Goal: Transaction & Acquisition: Obtain resource

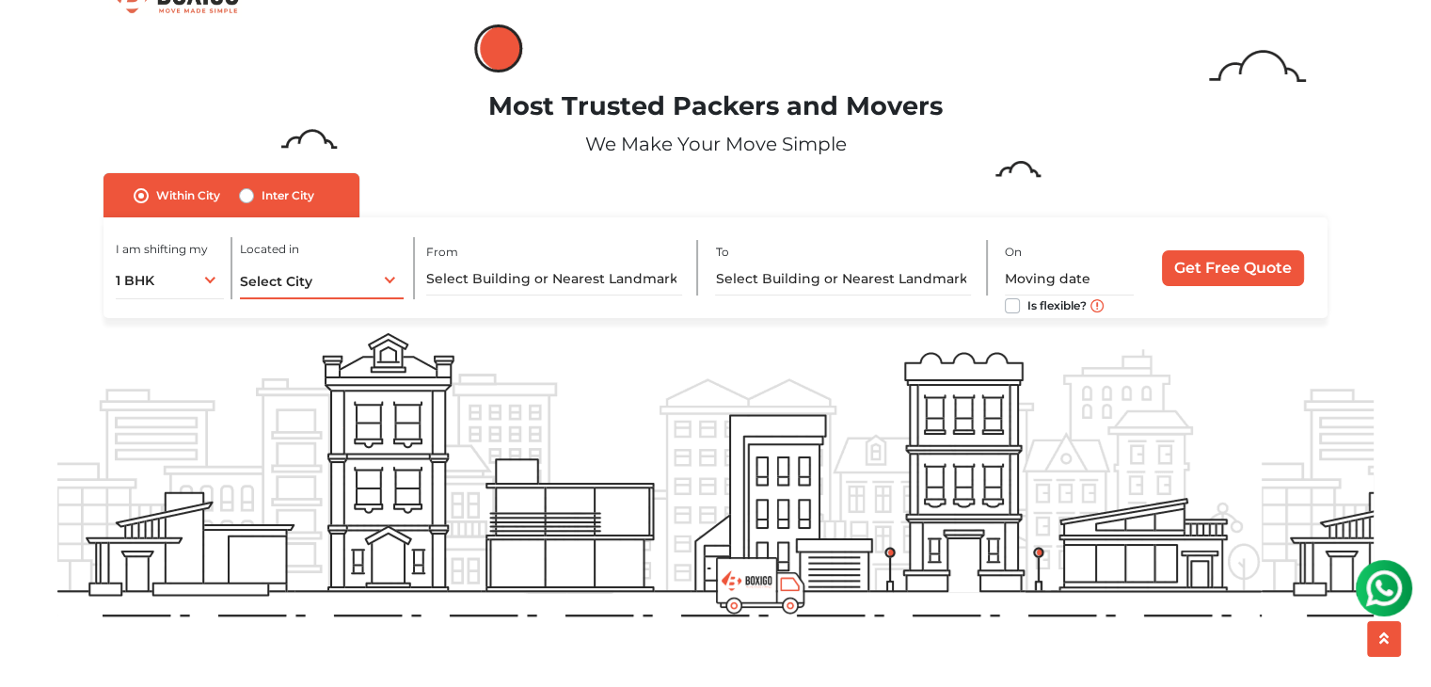
click at [305, 283] on span "Select City" at bounding box center [276, 281] width 72 height 17
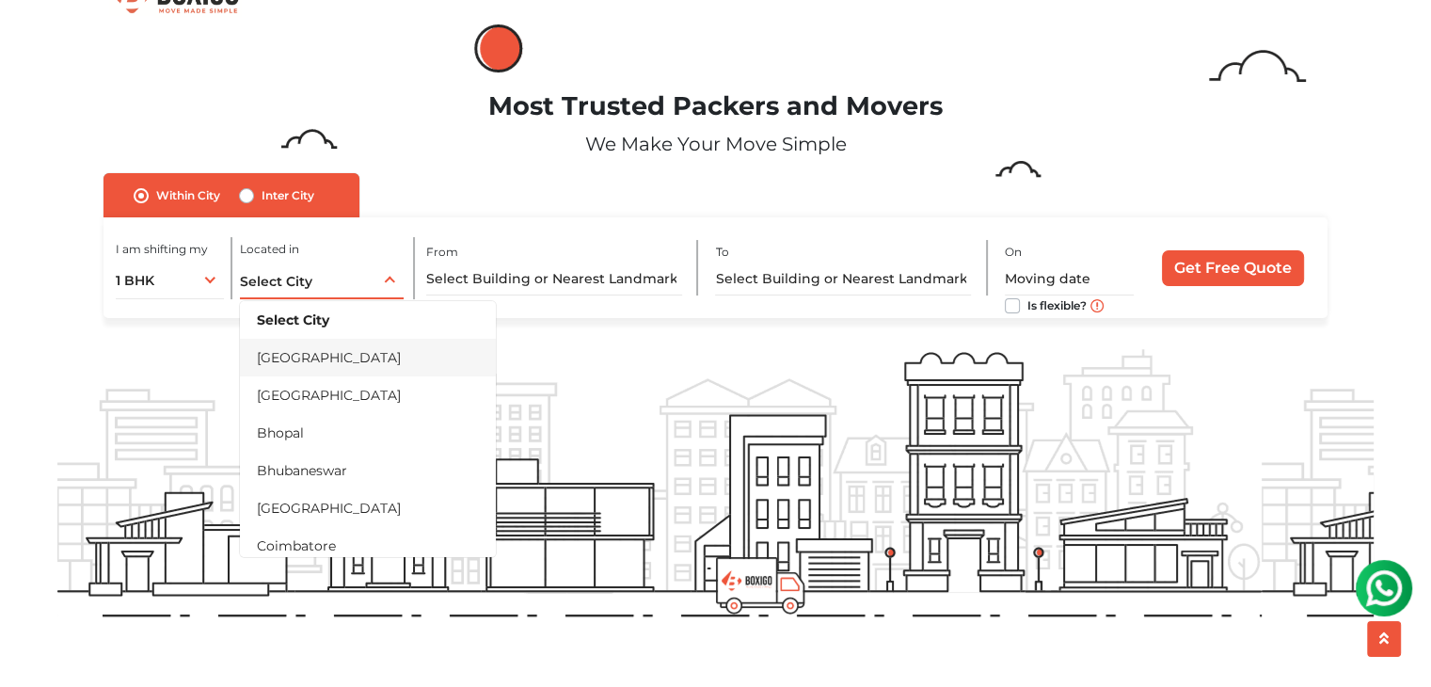
click at [317, 351] on li "[GEOGRAPHIC_DATA]" at bounding box center [368, 358] width 256 height 38
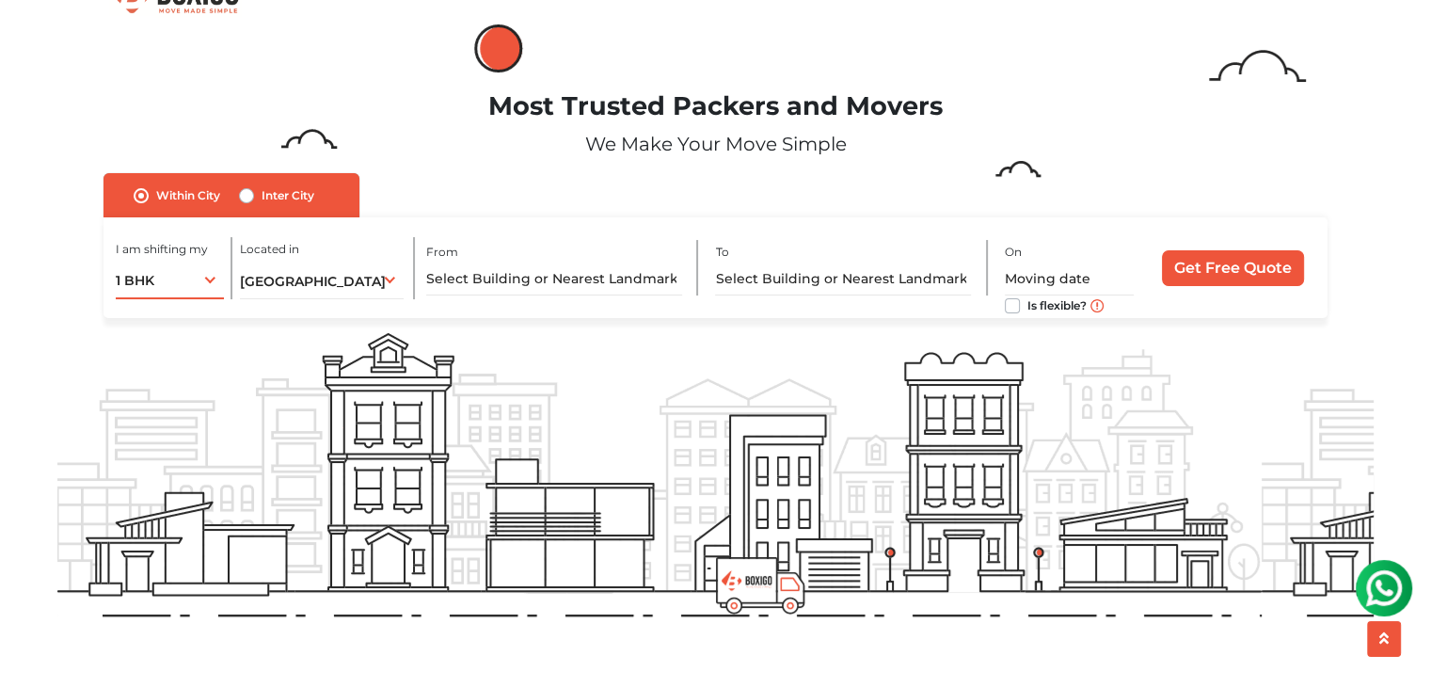
click at [173, 287] on div "1 BHK 1 BHK 2 BHK 3 BHK 3 + BHK FEW ITEMS" at bounding box center [170, 280] width 108 height 40
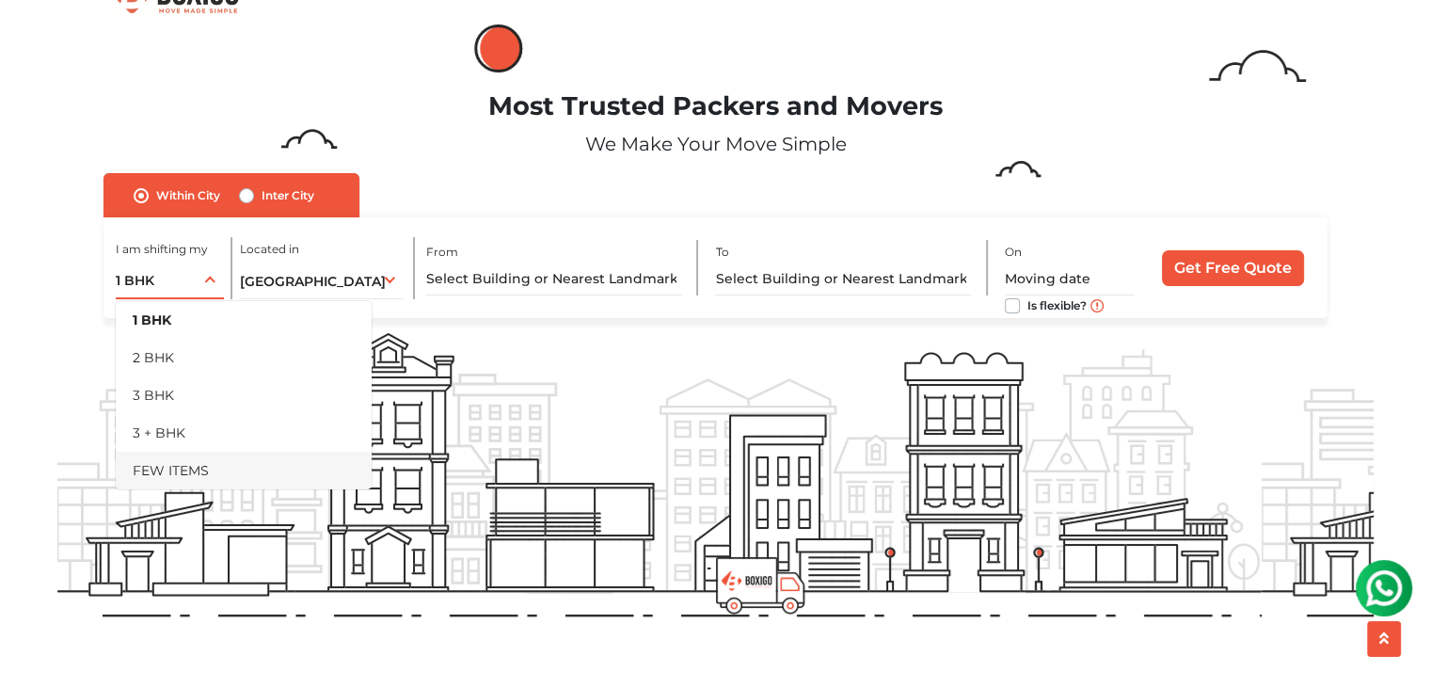
click at [198, 467] on li "FEW ITEMS" at bounding box center [244, 471] width 256 height 38
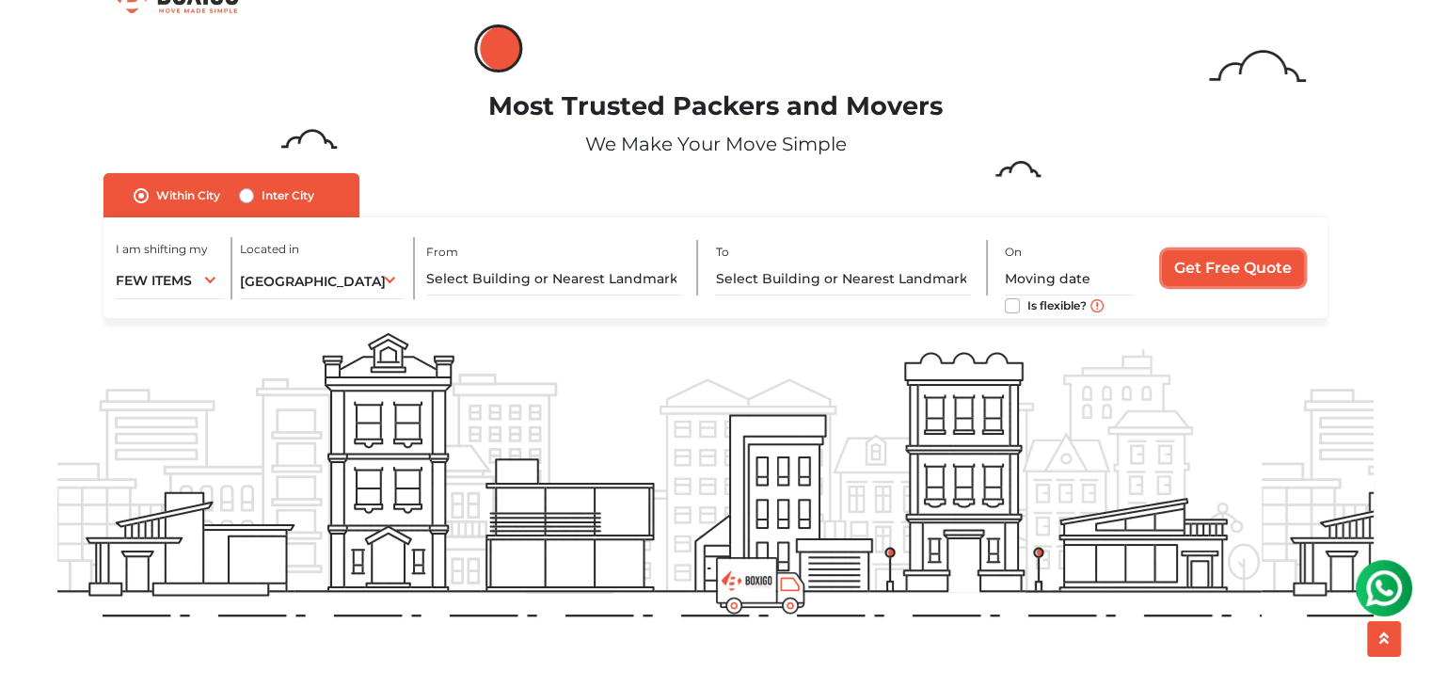
click at [1216, 264] on input "Get Free Quote" at bounding box center [1233, 268] width 142 height 36
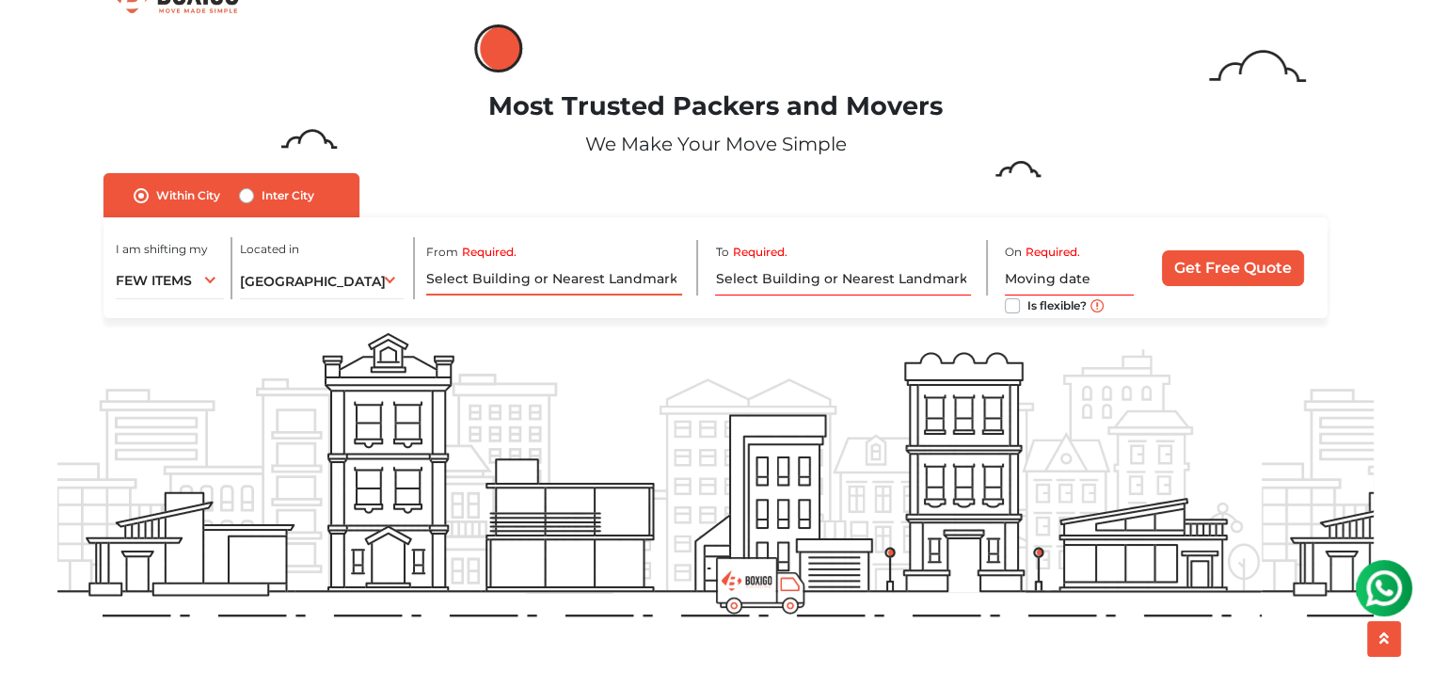
click at [593, 286] on input "Required." at bounding box center [554, 278] width 256 height 33
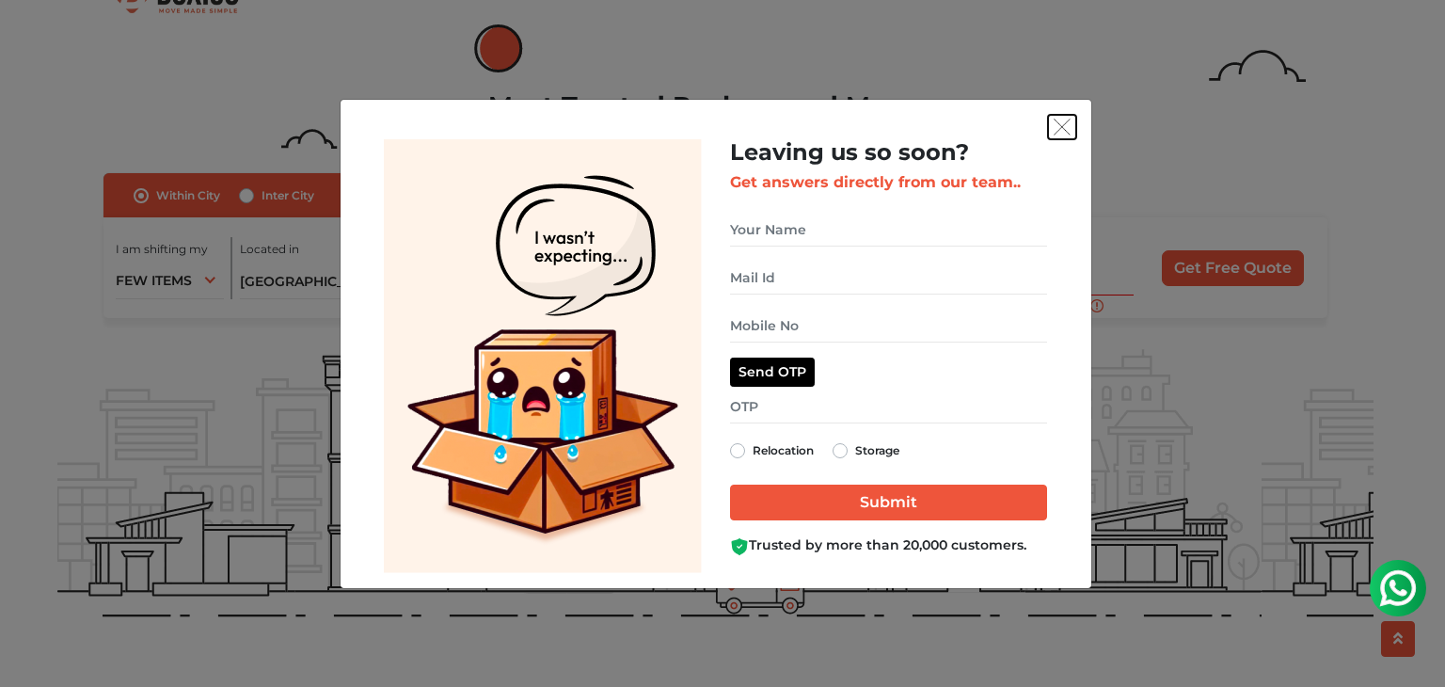
click at [1057, 133] on img "get free quote dialog" at bounding box center [1062, 127] width 17 height 17
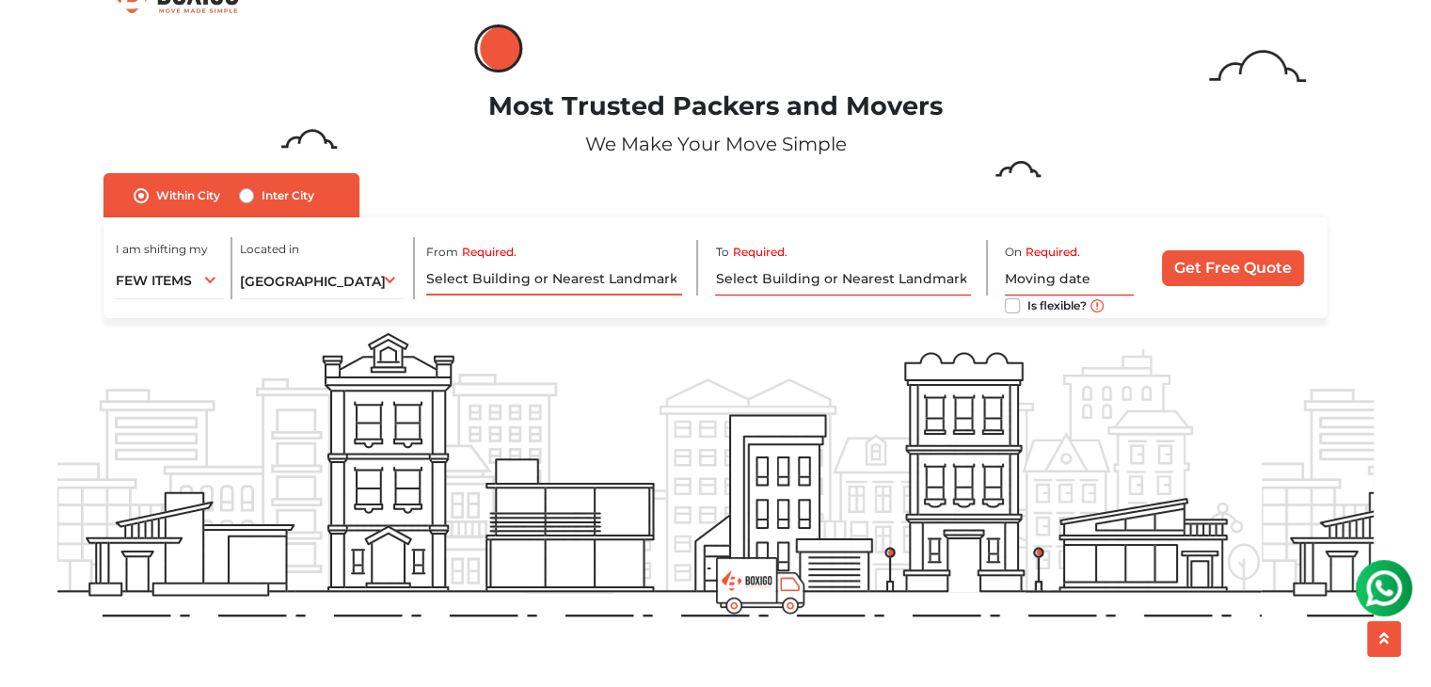
click at [568, 264] on input "Required." at bounding box center [554, 278] width 256 height 33
click at [673, 281] on input "Required." at bounding box center [554, 278] width 256 height 33
click at [885, 277] on input "Required." at bounding box center [843, 278] width 256 height 33
click at [583, 279] on input "Required." at bounding box center [554, 278] width 256 height 33
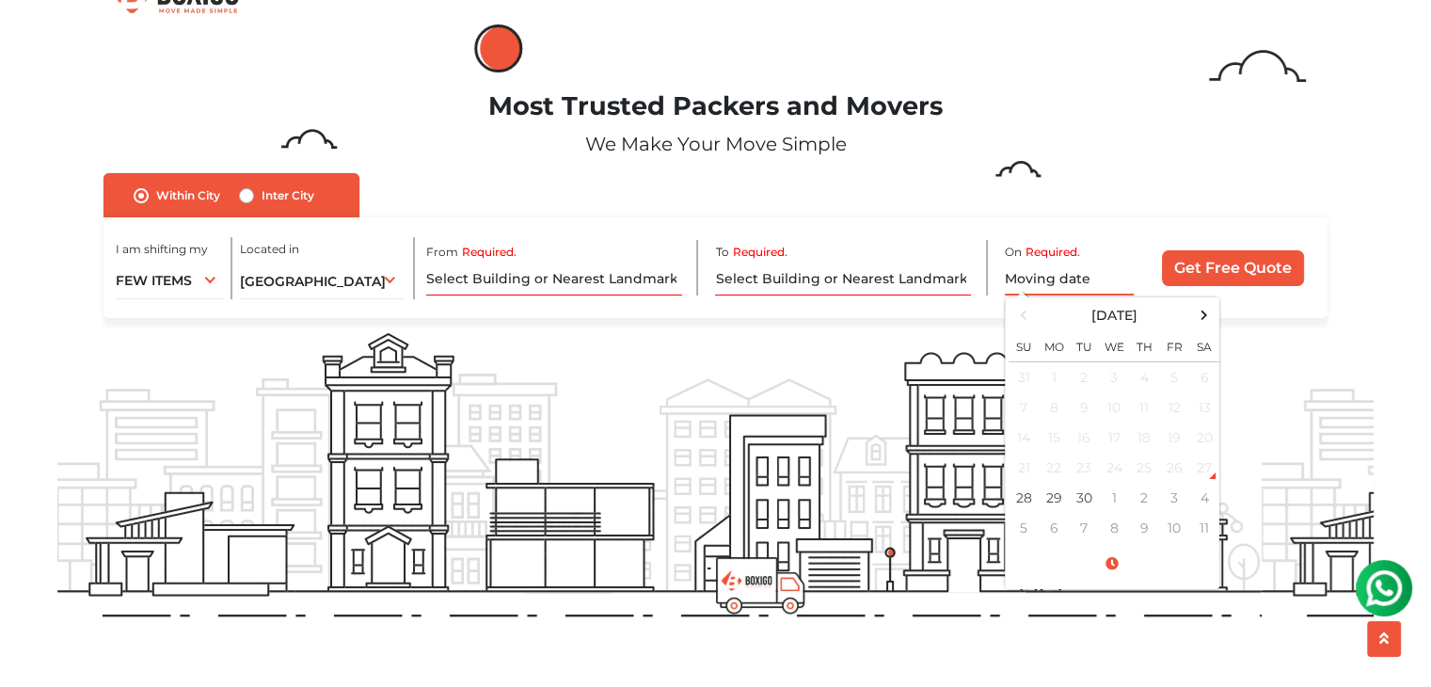
click at [1033, 287] on input "text" at bounding box center [1069, 278] width 129 height 33
click at [1167, 524] on td "10" at bounding box center [1174, 528] width 30 height 30
type input "10/10/2025 12:00 AM"
click at [982, 208] on div "Within City Inter City I am shifting my 1 BHK 2 BHK 3 BHK 3 + BHK FEW ITEMS FEW…" at bounding box center [715, 246] width 1224 height 146
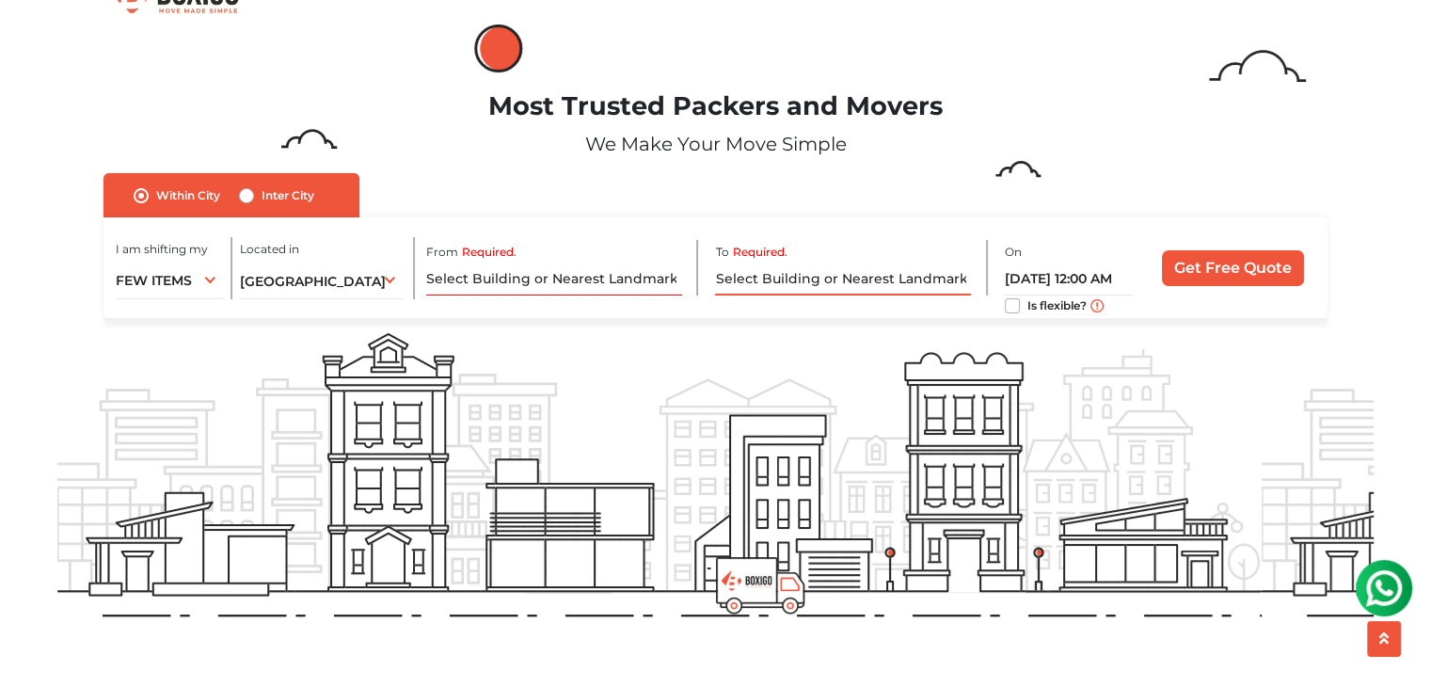
click at [826, 283] on input "Required." at bounding box center [843, 278] width 256 height 33
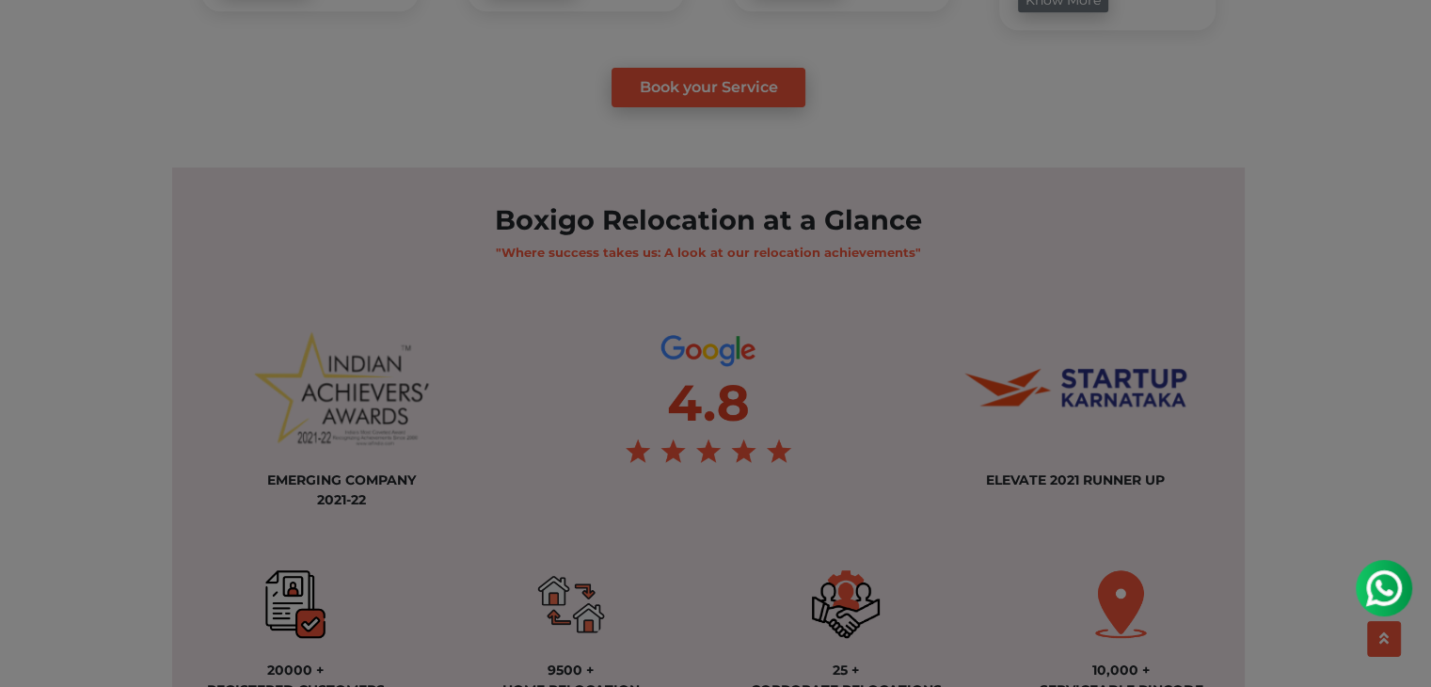
scroll to position [1319, 0]
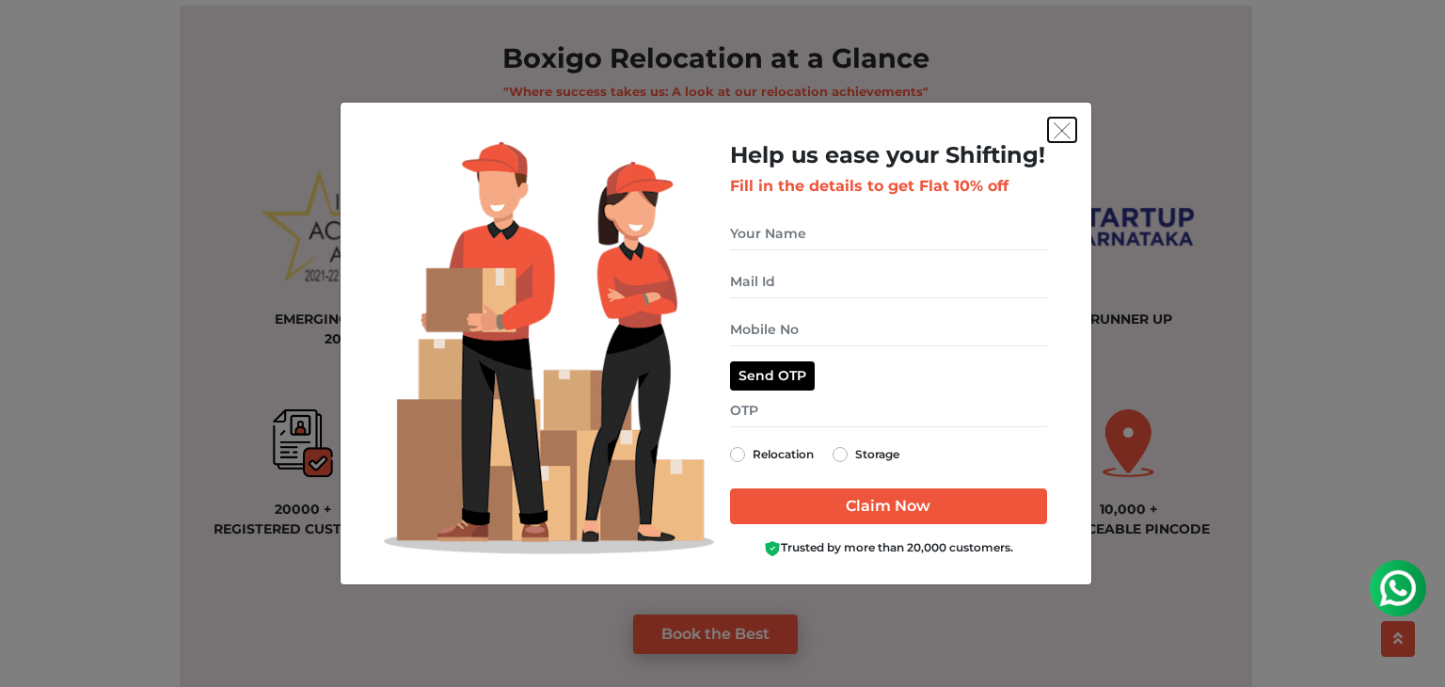
click at [1072, 134] on button "get free quote dialog" at bounding box center [1062, 130] width 28 height 24
click at [1057, 133] on img "get free quote dialog" at bounding box center [1062, 130] width 17 height 17
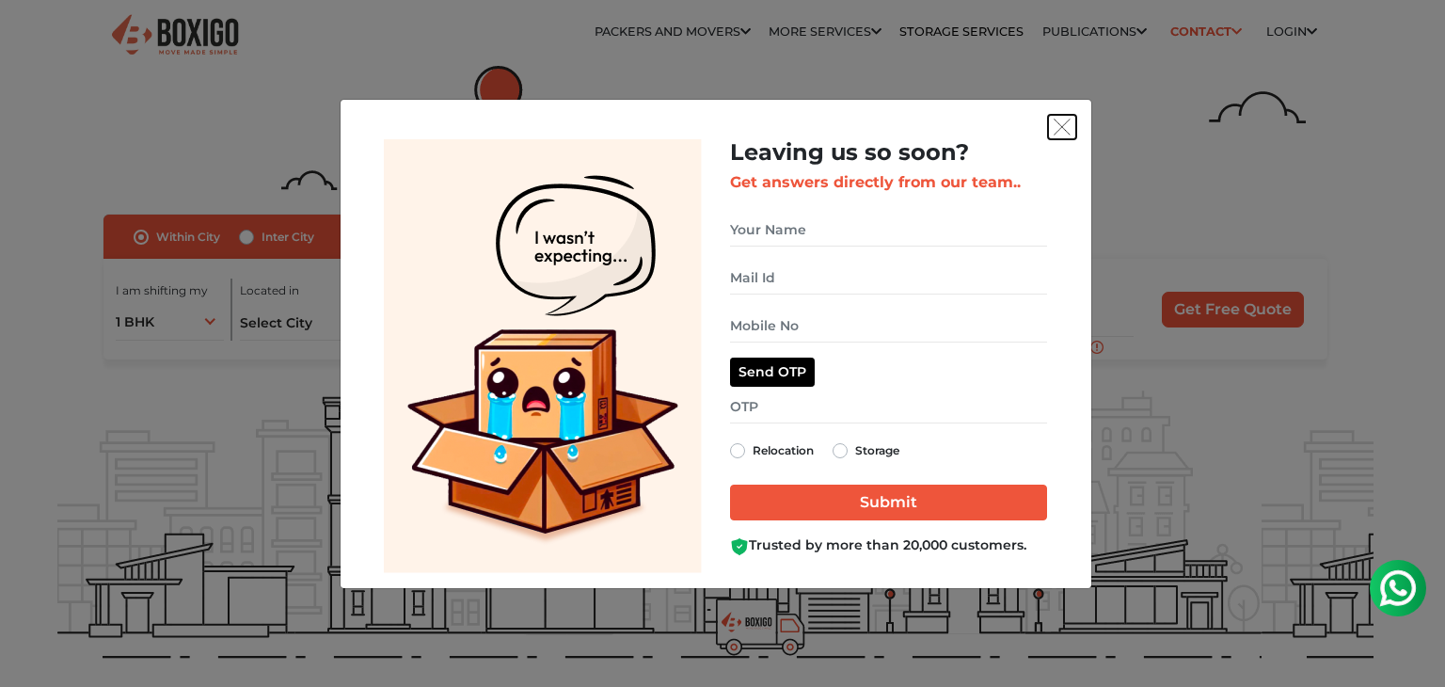
click at [1070, 118] on button "get free quote dialog" at bounding box center [1062, 127] width 28 height 24
